Goal: Find specific page/section: Find contact information

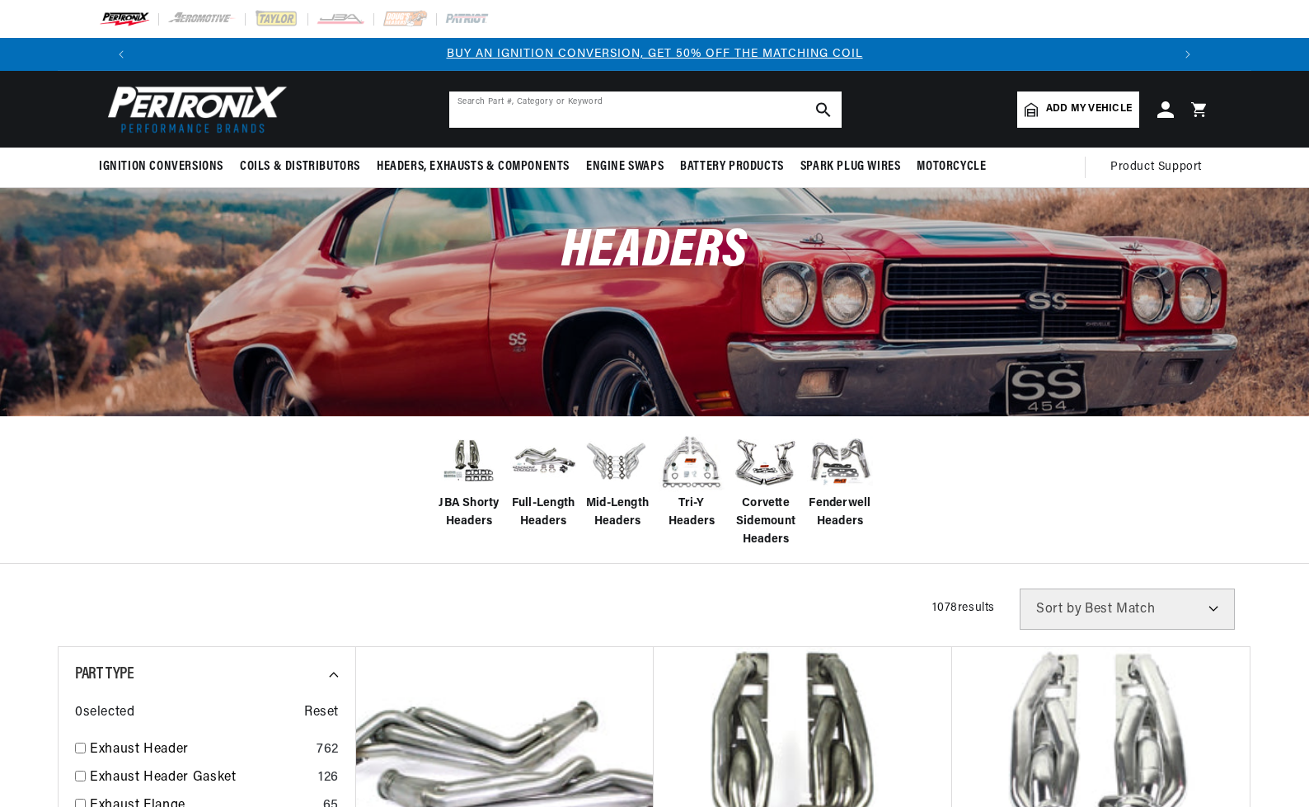
click at [560, 96] on input "text" at bounding box center [645, 109] width 392 height 36
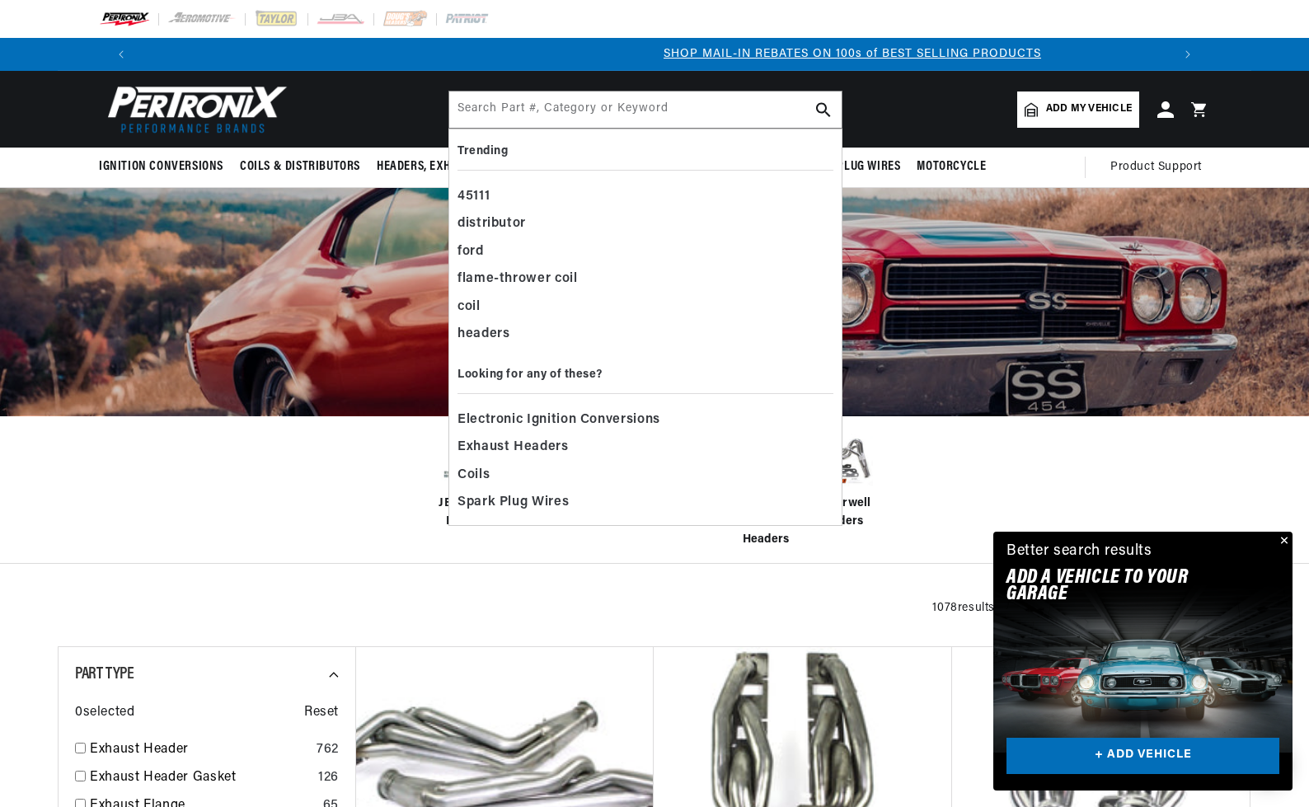
scroll to position [0, 1671]
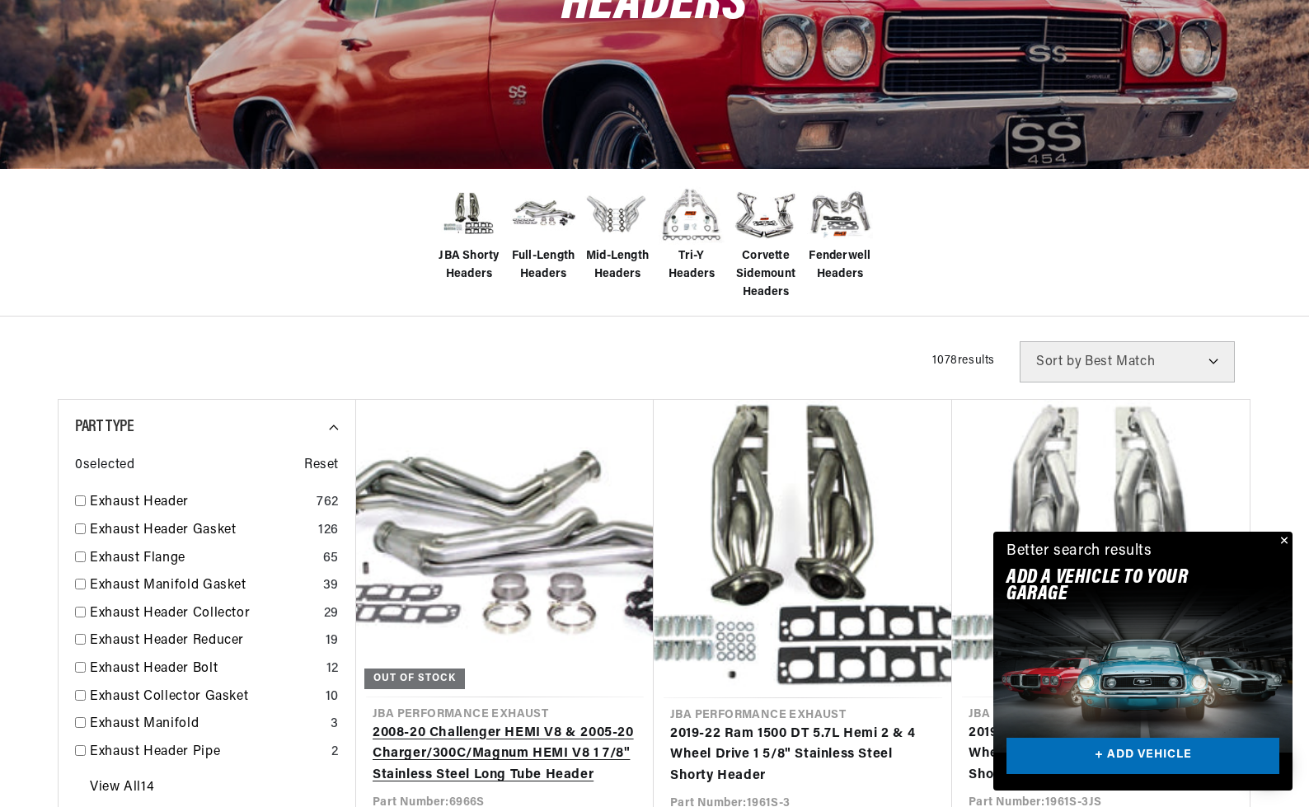
scroll to position [0, 0]
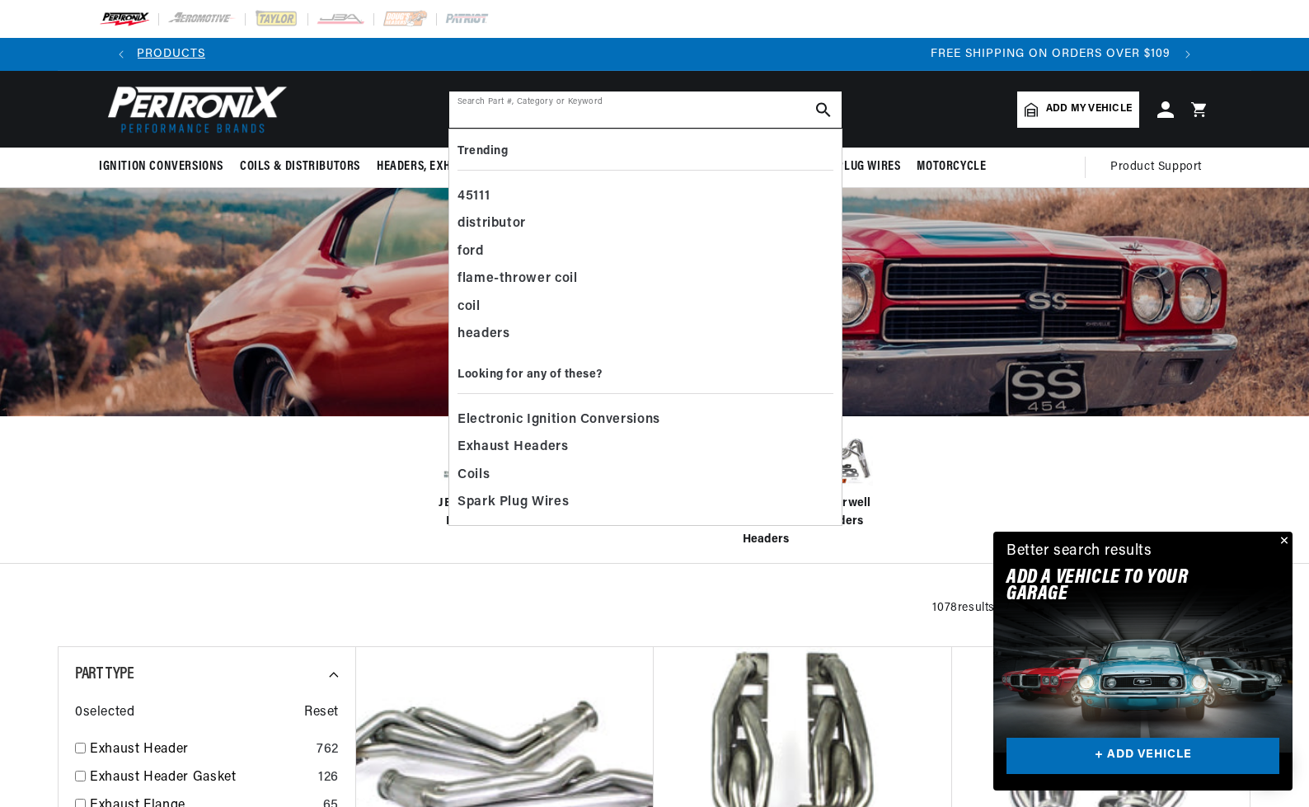
click at [550, 93] on input "text" at bounding box center [645, 109] width 392 height 36
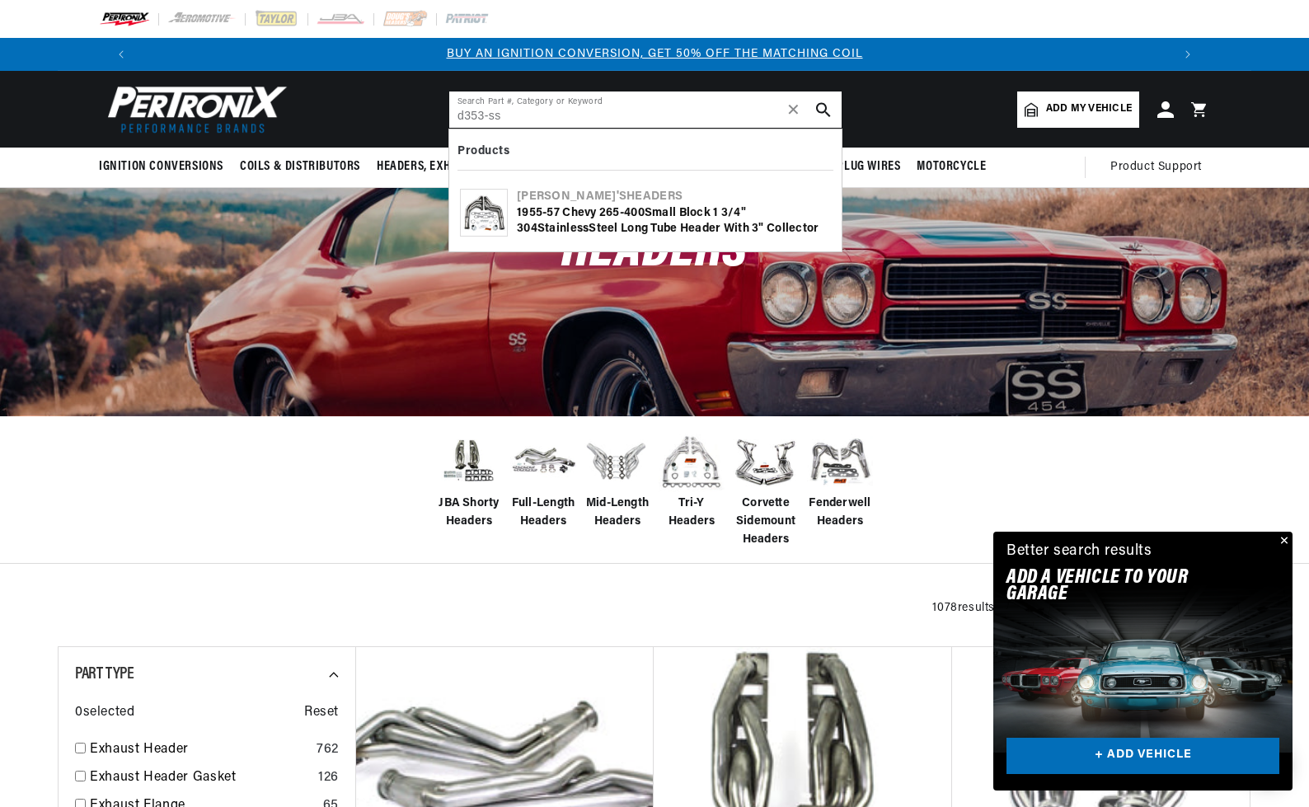
type input "d353-ss"
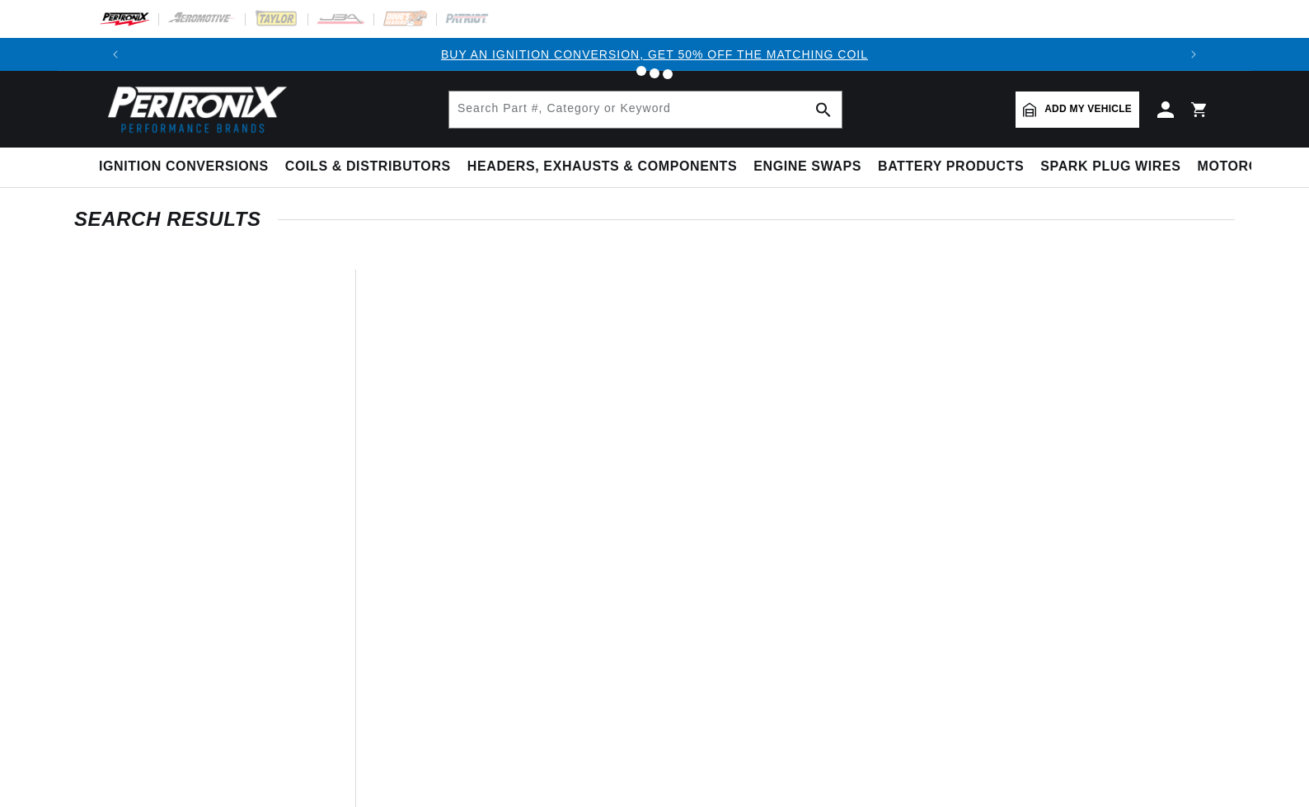
type input "d353-ss"
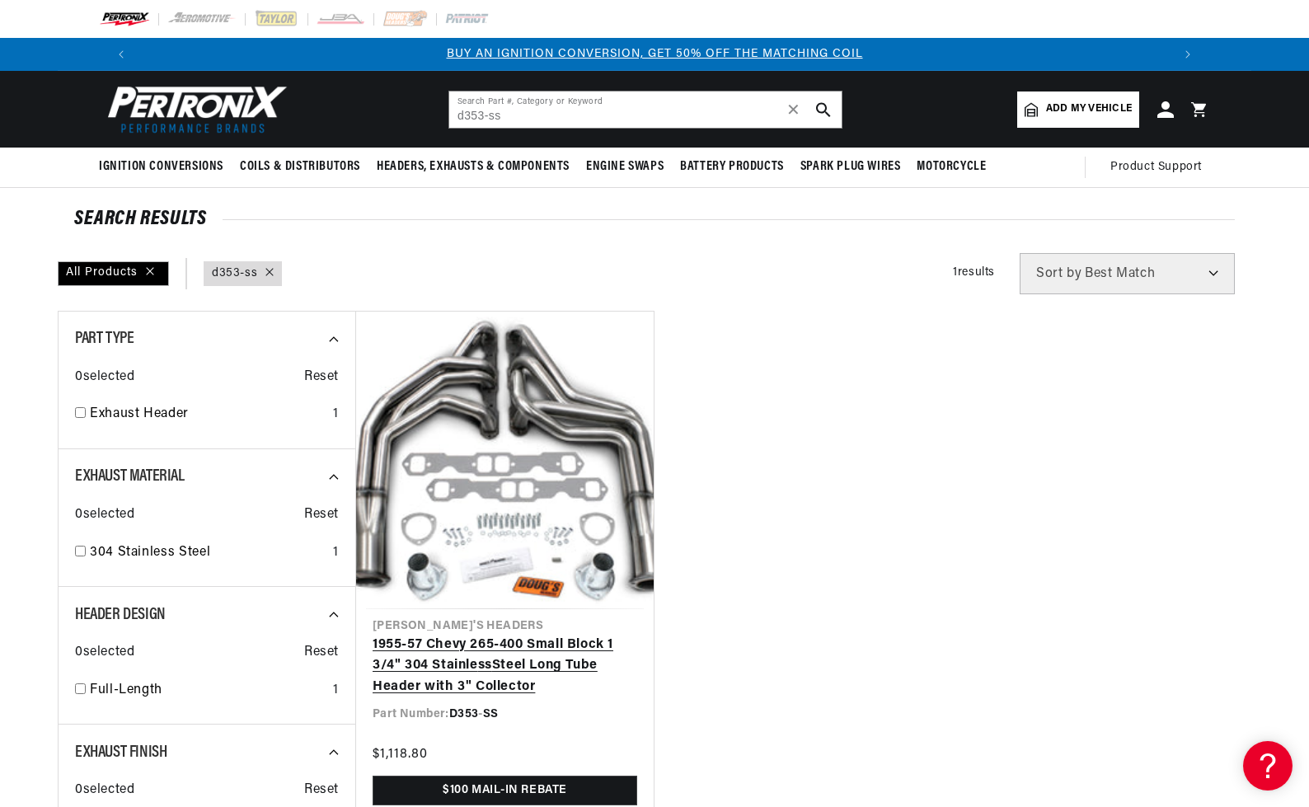
click at [550, 635] on link "1955-57 Chevy 265-400 Small Block 1 3/4" 304 Stainle ss Steel Long Tube Header …" at bounding box center [505, 666] width 265 height 63
